Goal: Find specific page/section: Find specific page/section

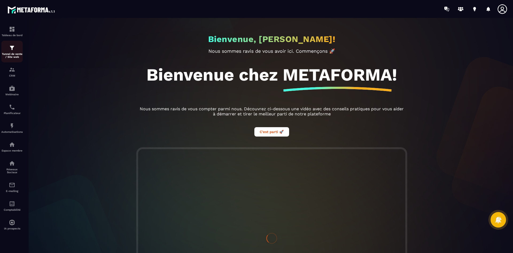
click at [12, 50] on img at bounding box center [12, 48] width 6 height 6
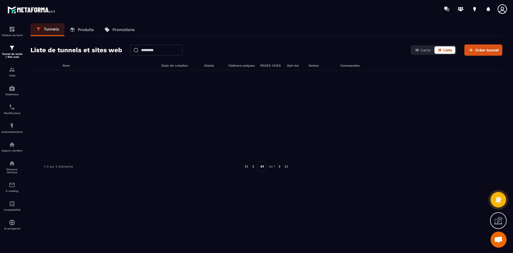
click at [385, 77] on div at bounding box center [266, 110] width 472 height 80
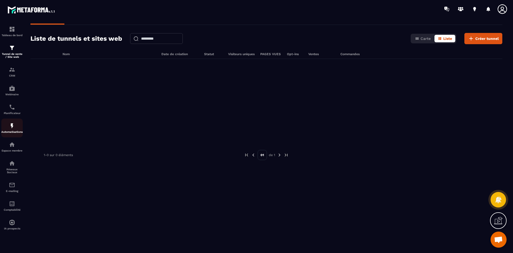
scroll to position [18, 0]
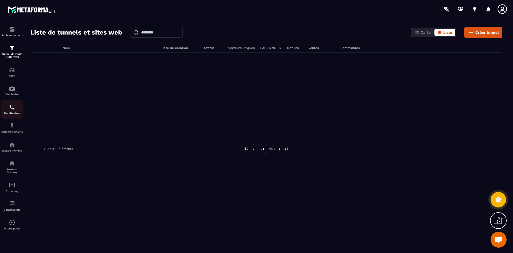
click at [16, 108] on div "Planificateur" at bounding box center [11, 109] width 21 height 11
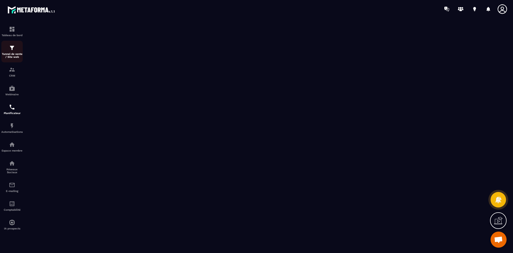
click at [11, 48] on img at bounding box center [12, 48] width 6 height 6
